Goal: Task Accomplishment & Management: Manage account settings

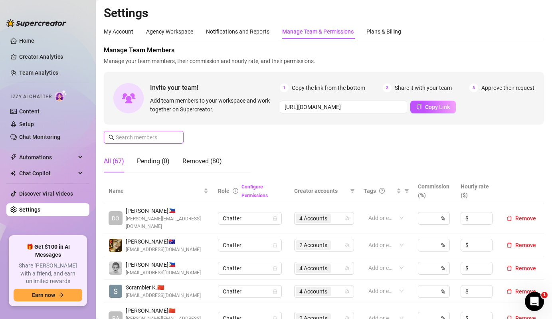
click at [157, 140] on input "text" at bounding box center [144, 137] width 57 height 9
type input "h"
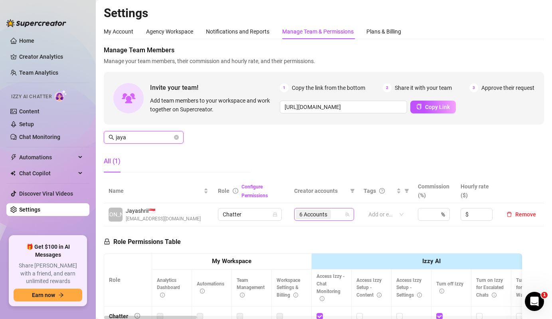
click at [318, 215] on span "6 Accounts" at bounding box center [313, 214] width 28 height 9
type input "jaya"
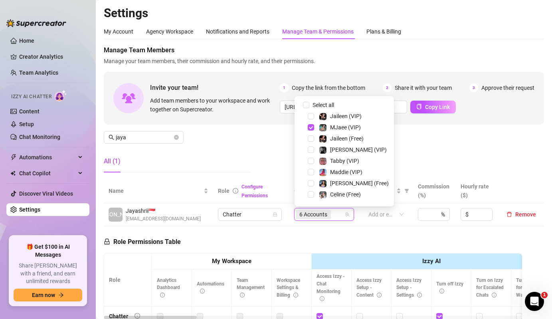
click at [332, 109] on div "Select all" at bounding box center [328, 105] width 34 height 10
click at [316, 108] on span "Select all" at bounding box center [323, 105] width 28 height 9
click at [309, 108] on input "Select all" at bounding box center [306, 105] width 6 height 6
click at [316, 108] on span "Select all" at bounding box center [323, 105] width 28 height 9
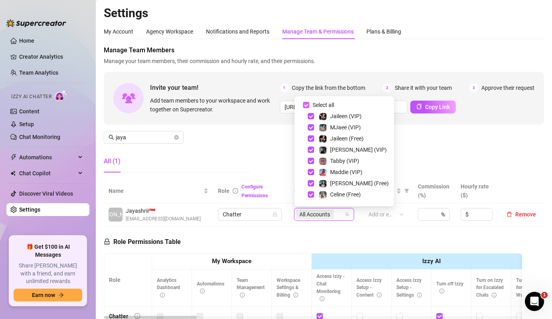
click at [309, 108] on input "Select all" at bounding box center [306, 105] width 6 height 6
checkbox input "false"
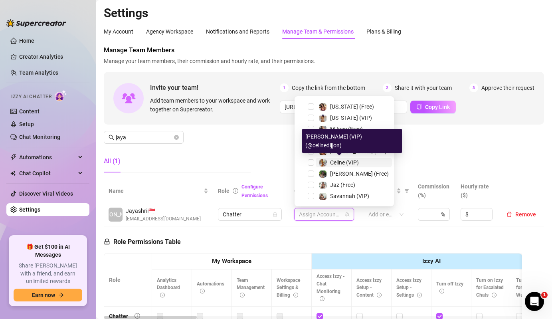
click at [328, 162] on div "Celine (VIP)" at bounding box center [339, 163] width 40 height 10
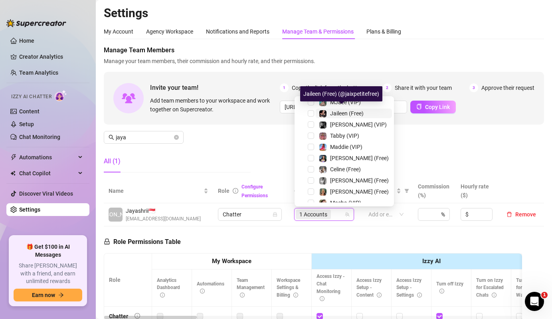
scroll to position [28, 0]
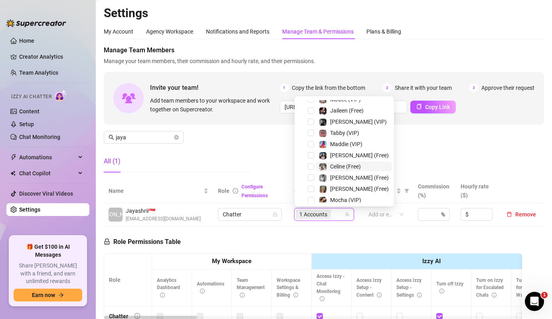
click at [340, 166] on span "Celine (Free)" at bounding box center [345, 166] width 31 height 6
click at [169, 169] on div "All (1)" at bounding box center [177, 161] width 147 height 22
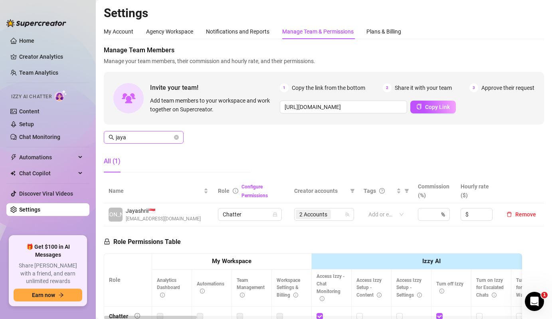
click at [151, 132] on span "jaya" at bounding box center [144, 137] width 80 height 13
click at [153, 136] on input "jaya" at bounding box center [144, 137] width 57 height 9
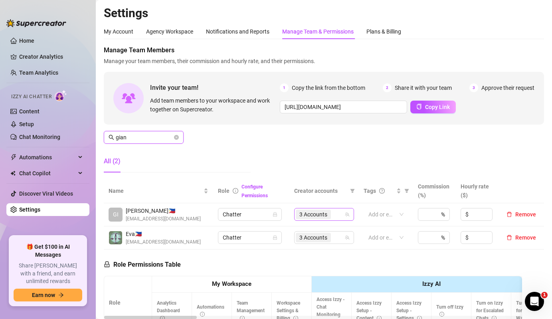
click at [304, 215] on span "3 Accounts" at bounding box center [313, 214] width 28 height 9
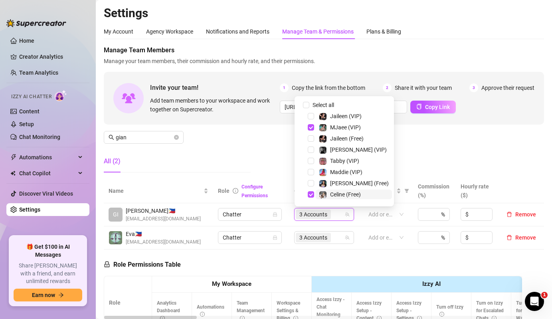
click at [322, 196] on img at bounding box center [322, 194] width 7 height 7
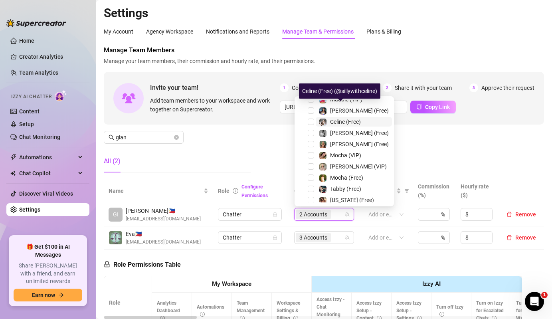
scroll to position [140, 0]
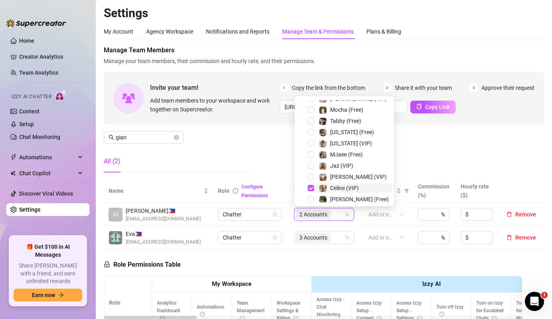
click at [341, 192] on div "Celine (VIP)" at bounding box center [344, 188] width 29 height 10
click at [165, 138] on input "gian" at bounding box center [144, 137] width 57 height 9
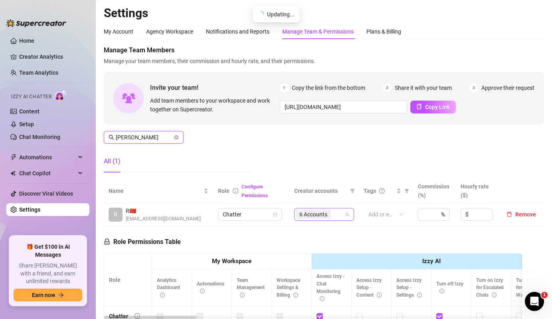
click at [321, 219] on span "6 Accounts" at bounding box center [313, 214] width 35 height 10
type input "[PERSON_NAME]"
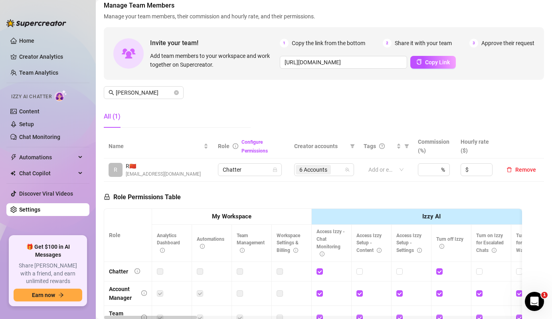
scroll to position [47, 0]
